Goal: Task Accomplishment & Management: Manage account settings

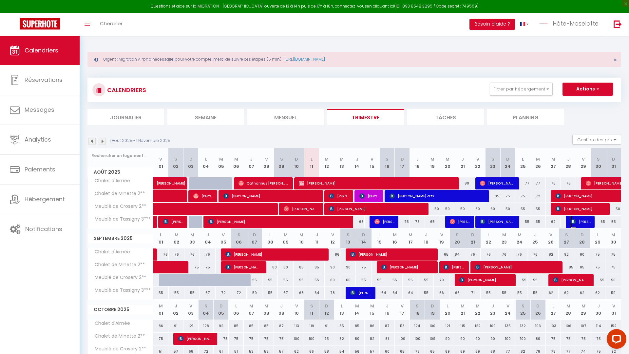
click at [582, 225] on span "[PERSON_NAME]" at bounding box center [581, 221] width 20 height 12
select select "OK"
select select "KO"
select select "0"
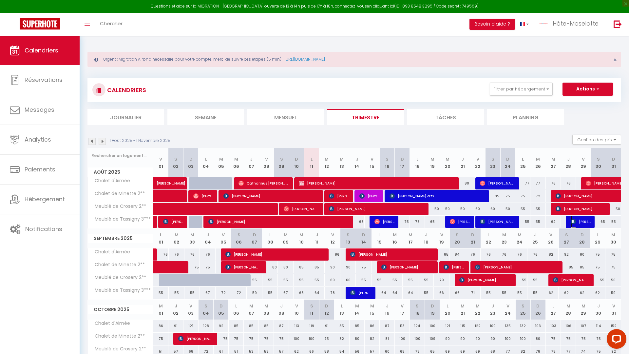
select select "1"
select select "13748"
select select "41353"
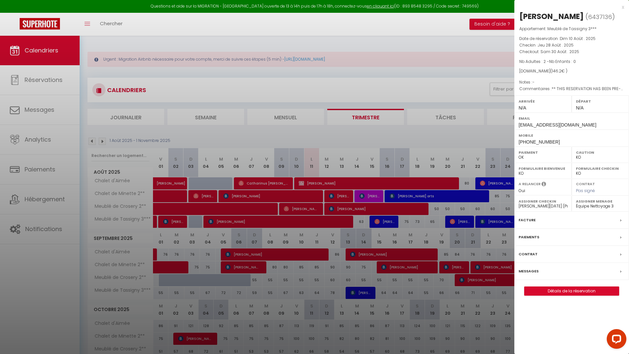
click at [537, 271] on label "Messages" at bounding box center [529, 271] width 20 height 7
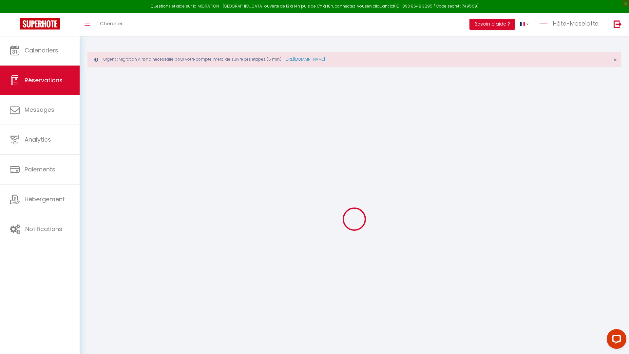
select select
checkbox input "false"
select select
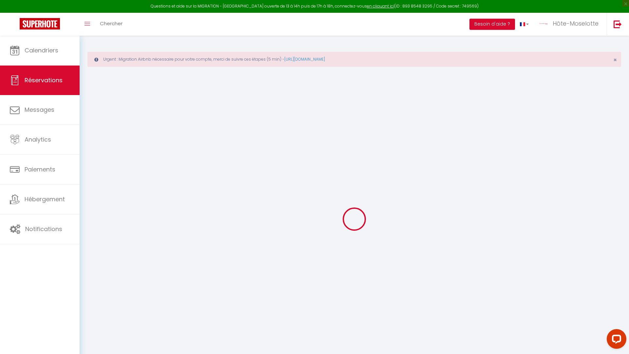
checkbox input "false"
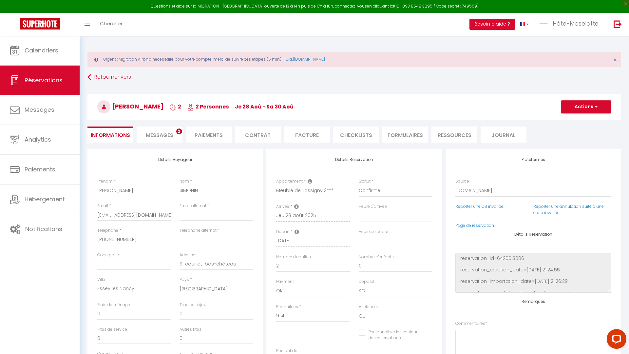
select select
checkbox input "false"
type textarea "** THIS RESERVATION HAS BEEN PRE-PAID ** BOOKING NOTE : Payment charge is EUR 2…"
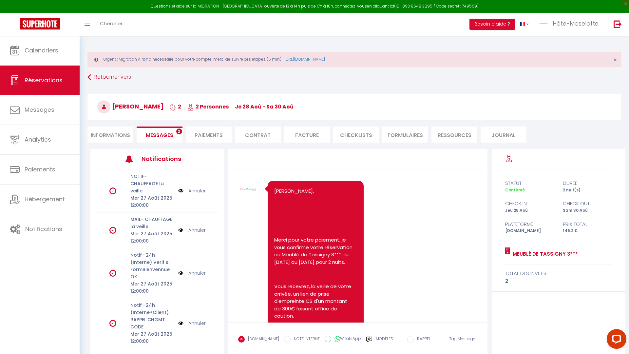
scroll to position [657, 0]
